Goal: Task Accomplishment & Management: Use online tool/utility

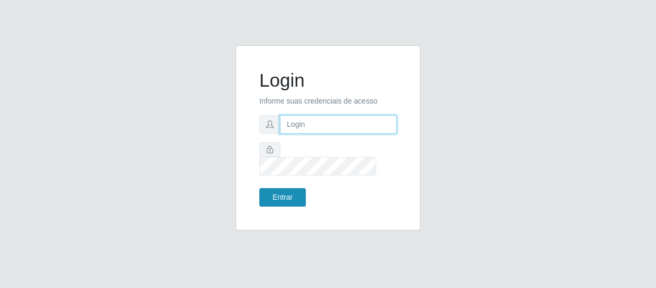
type input "[EMAIL_ADDRESS][DOMAIN_NAME]"
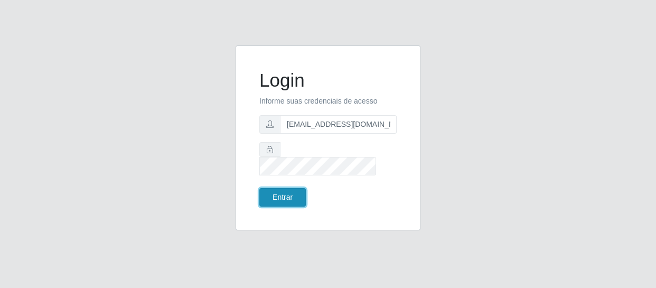
click at [293, 191] on button "Entrar" at bounding box center [282, 197] width 46 height 18
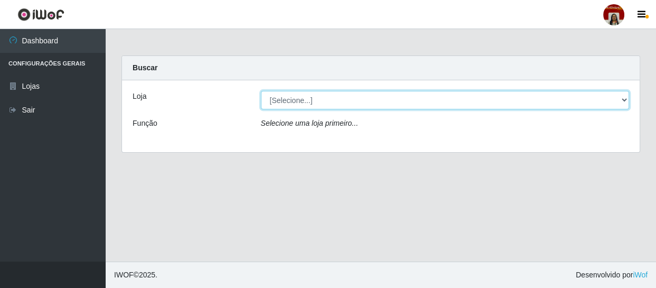
click at [349, 96] on select "[Selecione...] Mar Vermelho - Loja 04" at bounding box center [445, 100] width 368 height 18
select select "251"
click at [261, 91] on select "[Selecione...] Mar Vermelho - Loja 04" at bounding box center [445, 100] width 368 height 18
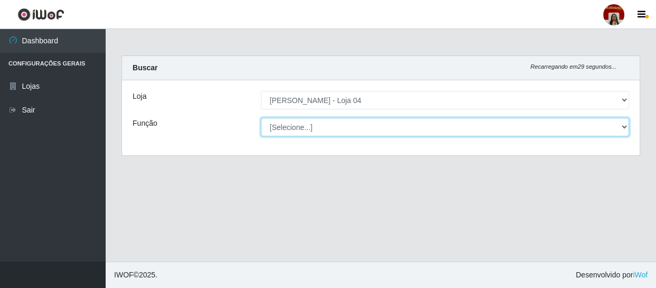
click at [347, 127] on select "[Selecione...] ASG ASG + ASG ++ Auxiliar de Depósito Auxiliar de Depósito + Aux…" at bounding box center [445, 127] width 368 height 18
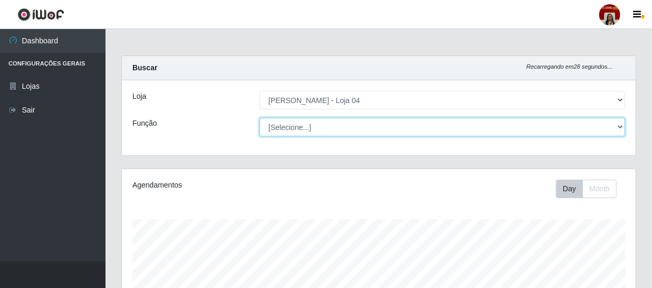
scroll to position [219, 514]
click at [260, 118] on select "[Selecione...] ASG ASG + ASG ++ Auxiliar de Depósito Auxiliar de Depósito + Aux…" at bounding box center [443, 127] width 366 height 18
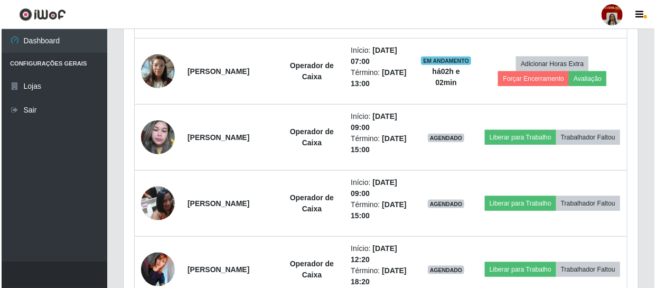
scroll to position [513, 0]
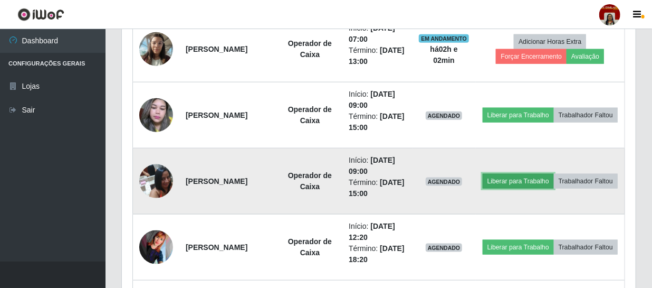
click at [554, 174] on button "Liberar para Trabalho" at bounding box center [518, 181] width 71 height 15
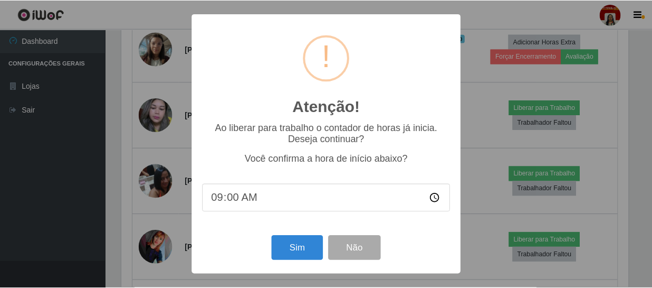
scroll to position [219, 509]
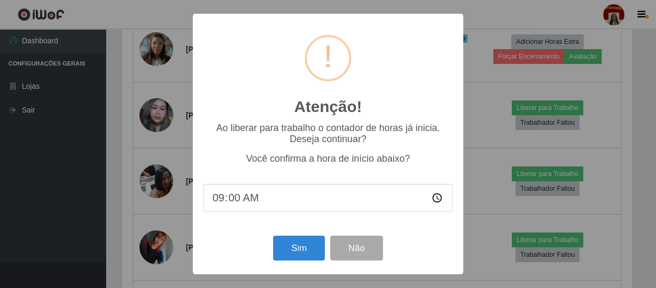
click at [280, 265] on div "Atenção! × Ao liberar para trabalho o contador de horas já inicia. Deseja conti…" at bounding box center [328, 144] width 270 height 260
click at [291, 253] on button "Sim" at bounding box center [298, 247] width 51 height 25
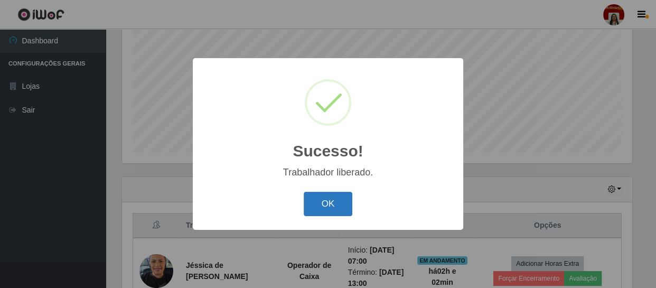
click at [340, 197] on button "OK" at bounding box center [327, 204] width 49 height 25
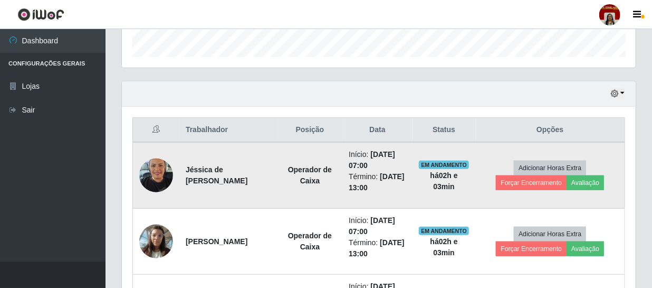
scroll to position [321, 0]
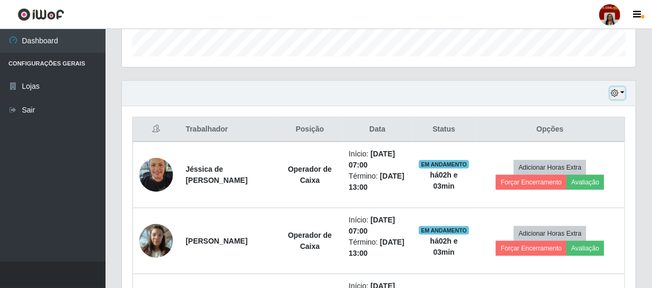
click at [613, 95] on icon "button" at bounding box center [614, 92] width 7 height 7
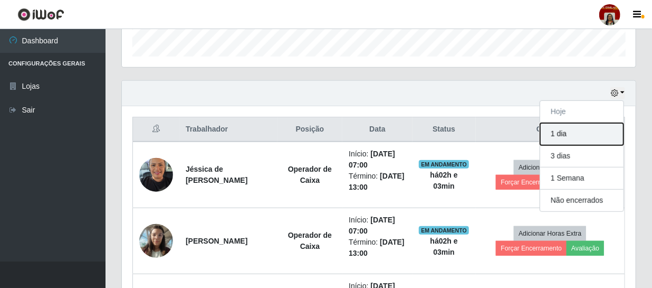
click at [574, 134] on button "1 dia" at bounding box center [581, 134] width 83 height 22
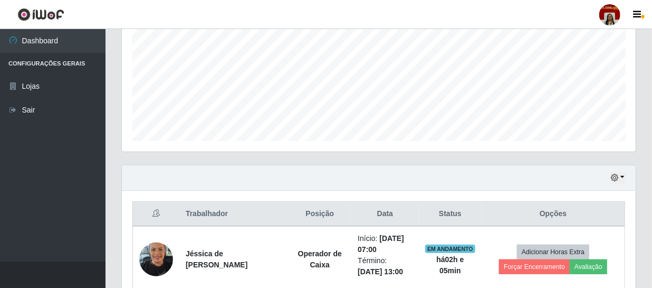
scroll to position [240, 0]
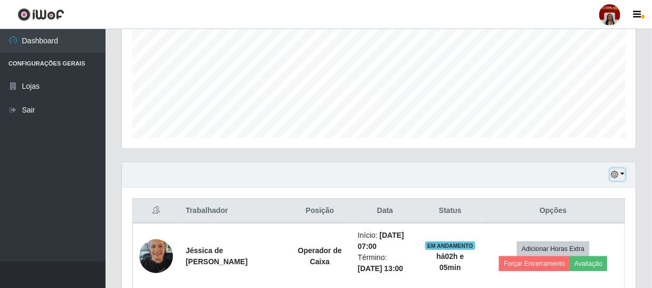
click at [615, 174] on icon "button" at bounding box center [614, 173] width 7 height 7
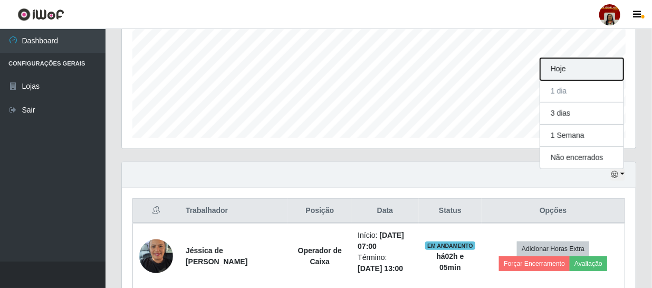
click at [557, 69] on button "Hoje" at bounding box center [581, 69] width 83 height 22
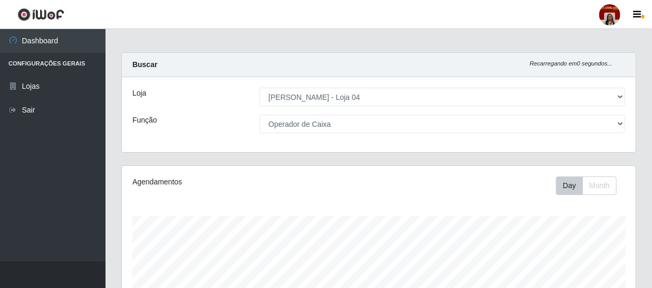
scroll to position [0, 0]
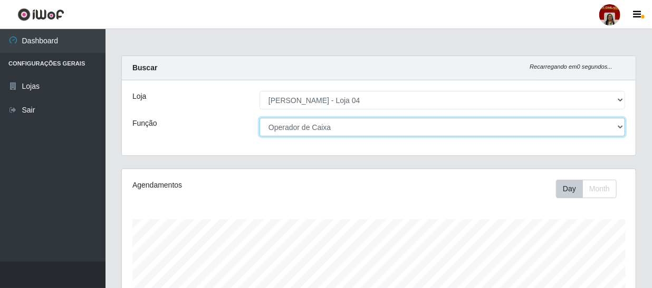
click at [348, 127] on select "[Selecione...] ASG ASG + ASG ++ Auxiliar de Depósito Auxiliar de Depósito + Aux…" at bounding box center [443, 127] width 366 height 18
click at [260, 118] on select "[Selecione...] ASG ASG + ASG ++ Auxiliar de Depósito Auxiliar de Depósito + Aux…" at bounding box center [443, 127] width 366 height 18
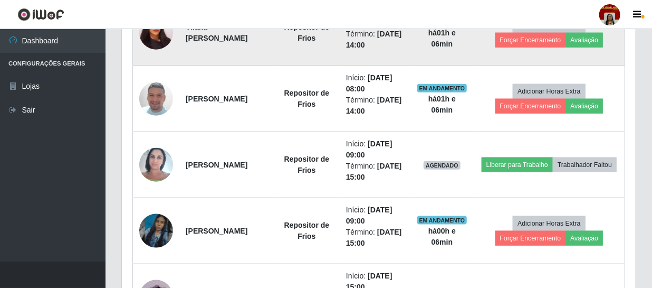
scroll to position [464, 0]
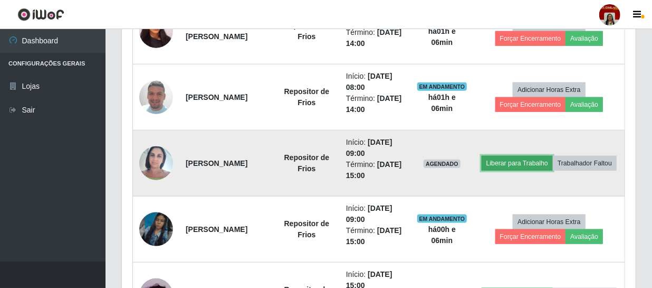
click at [537, 158] on button "Liberar para Trabalho" at bounding box center [517, 163] width 71 height 15
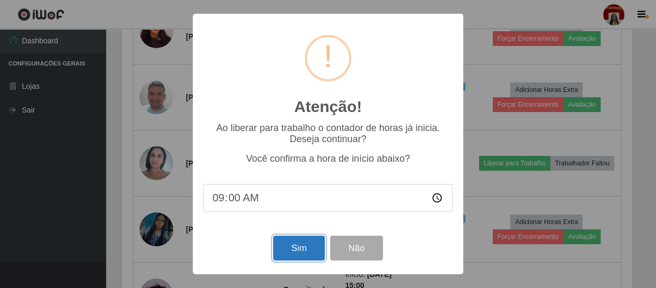
click at [302, 251] on button "Sim" at bounding box center [298, 247] width 51 height 25
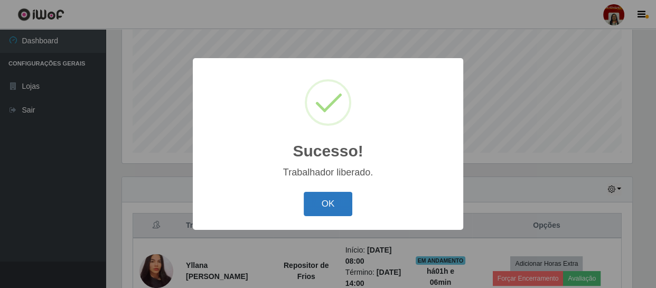
click at [319, 205] on button "OK" at bounding box center [327, 204] width 49 height 25
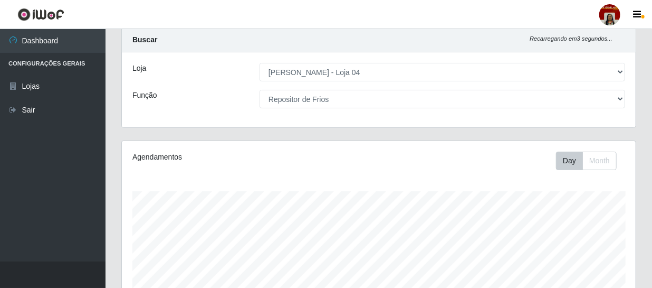
scroll to position [0, 0]
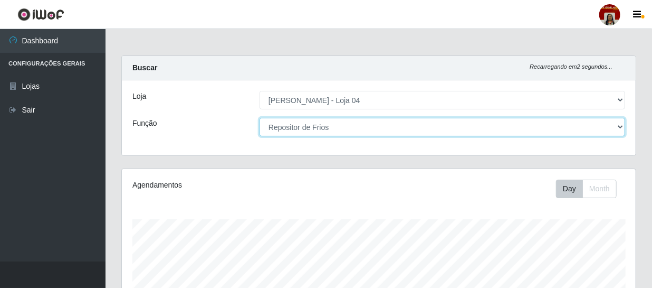
click at [321, 129] on select "[Selecione...] ASG ASG + ASG ++ Auxiliar de Depósito Auxiliar de Depósito + Aux…" at bounding box center [443, 127] width 366 height 18
select select "22"
click at [260, 118] on select "[Selecione...] ASG ASG + ASG ++ Auxiliar de Depósito Auxiliar de Depósito + Aux…" at bounding box center [443, 127] width 366 height 18
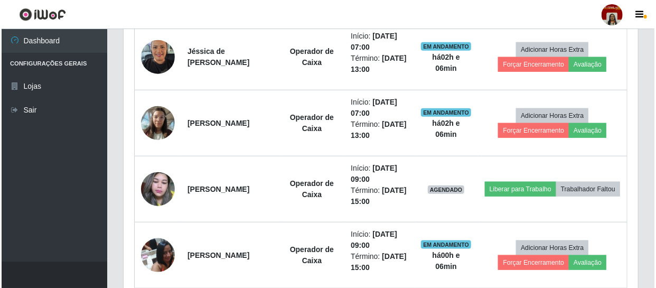
scroll to position [480, 0]
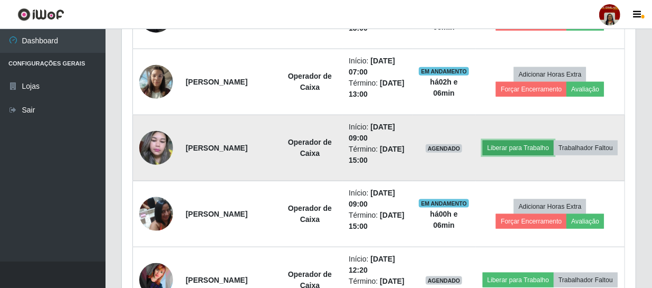
click at [552, 143] on button "Liberar para Trabalho" at bounding box center [518, 147] width 71 height 15
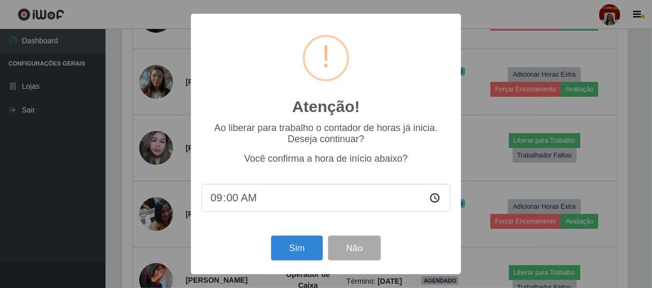
scroll to position [219, 509]
drag, startPoint x: 309, startPoint y: 252, endPoint x: 297, endPoint y: 241, distance: 16.8
click at [308, 252] on button "Sim" at bounding box center [298, 247] width 51 height 25
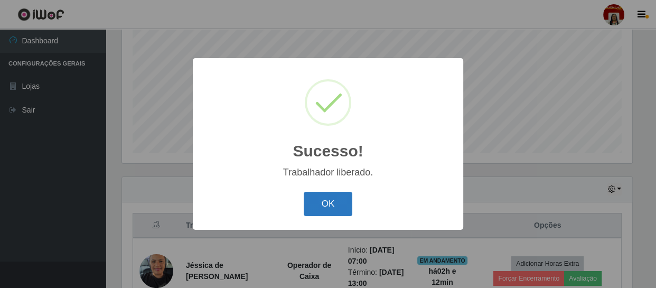
click at [335, 206] on button "OK" at bounding box center [327, 204] width 49 height 25
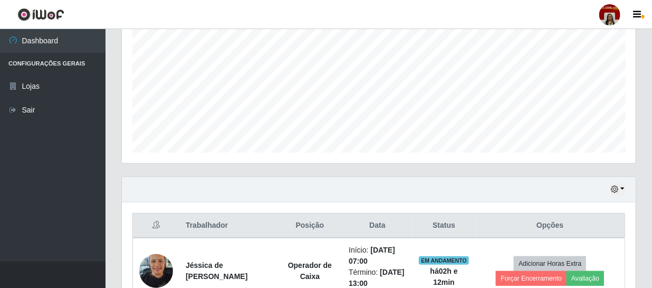
scroll to position [219, 514]
